Goal: Task Accomplishment & Management: Manage account settings

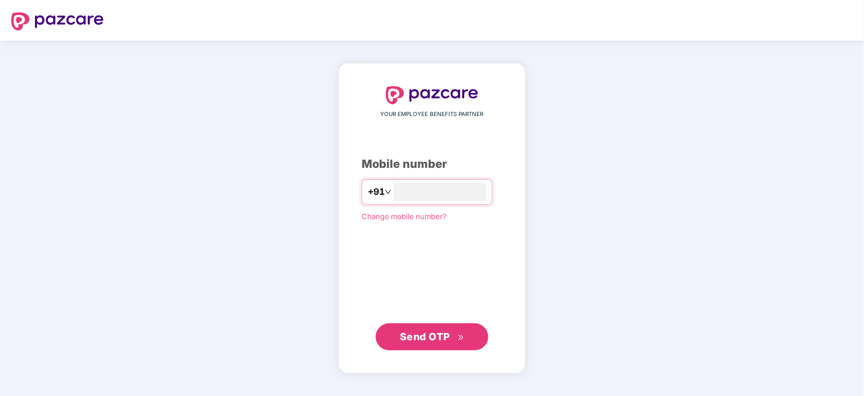
type input "**********"
click at [432, 334] on span "Send OTP" at bounding box center [425, 336] width 50 height 12
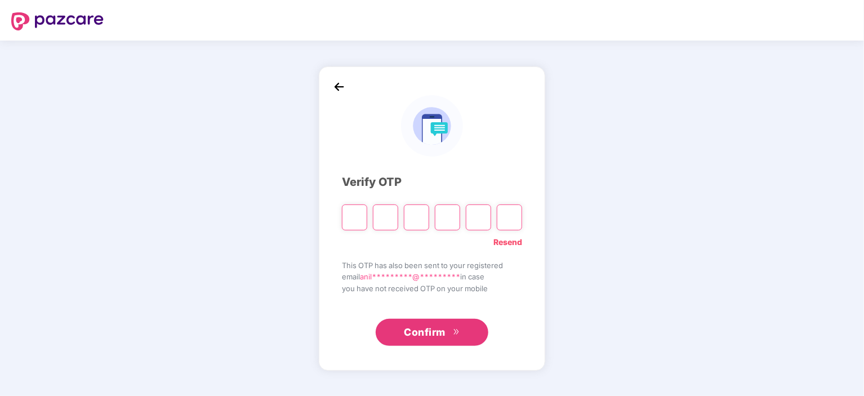
type input "*"
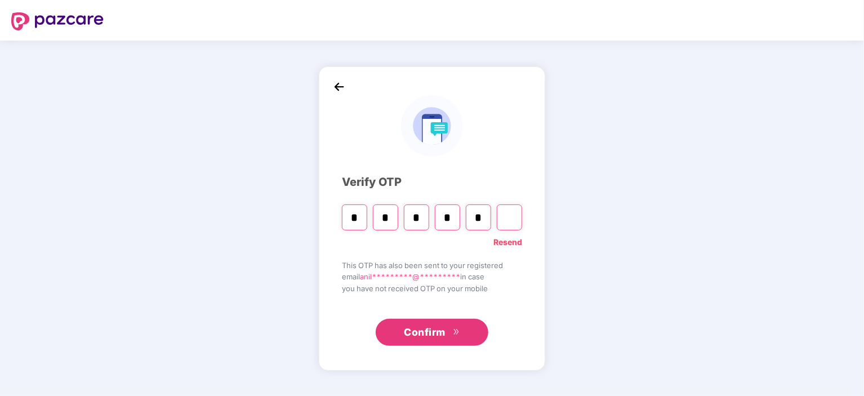
type input "*"
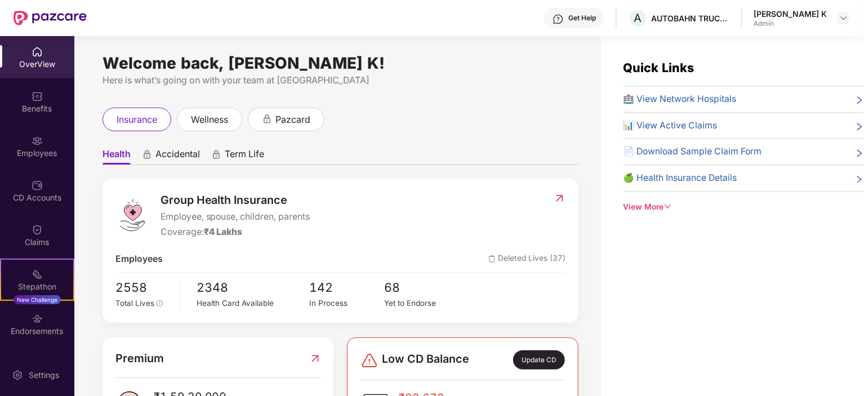
scroll to position [36, 0]
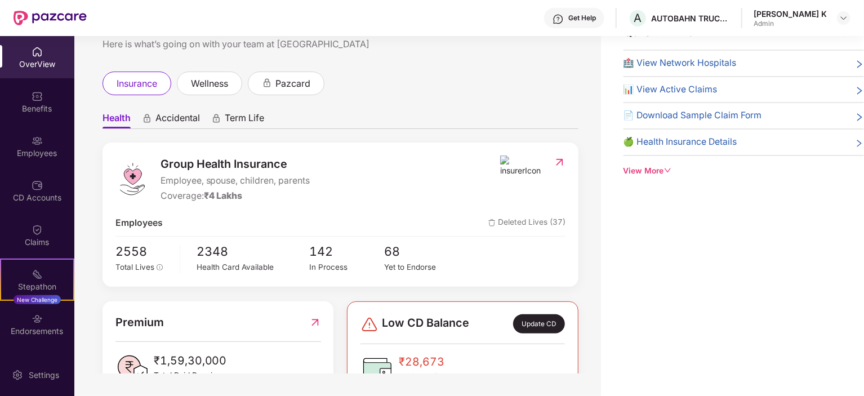
drag, startPoint x: 856, startPoint y: 267, endPoint x: 335, endPoint y: 418, distance: 542.1
click at [335, 395] on html "Get Help A AUTOBAHN TRUCKING Anilkumar K Admin OverView Benefits Employees CD A…" at bounding box center [432, 198] width 864 height 396
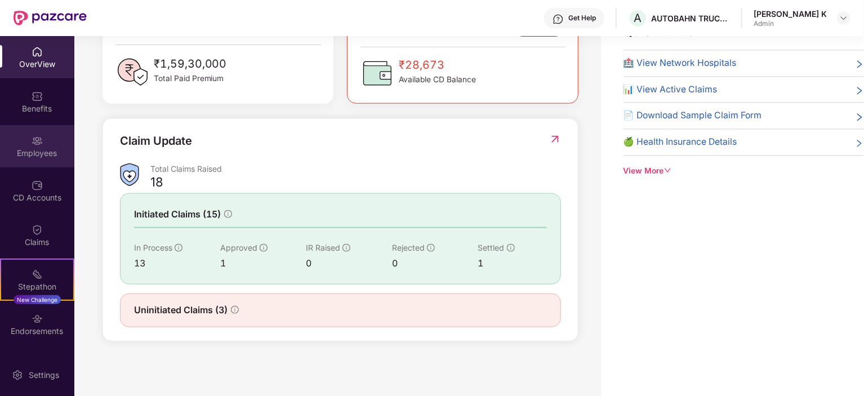
click at [27, 141] on div "Employees" at bounding box center [37, 146] width 74 height 42
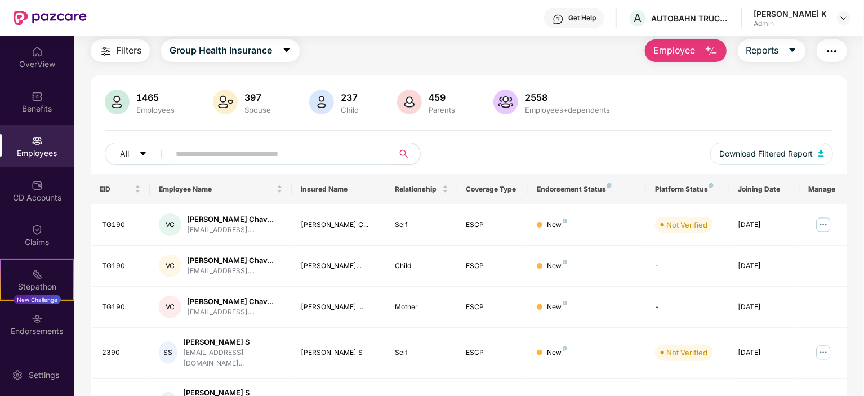
click at [33, 153] on div "Employees" at bounding box center [37, 153] width 74 height 11
click at [789, 47] on icon "caret-down" at bounding box center [792, 50] width 9 height 9
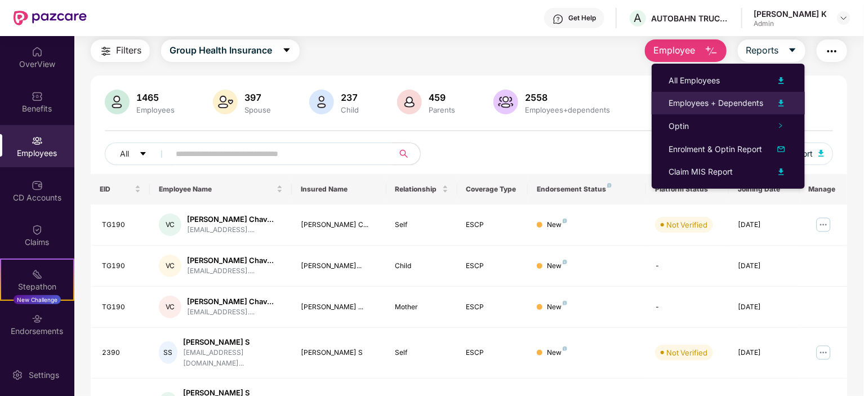
click at [777, 102] on img at bounding box center [781, 103] width 14 height 14
